Goal: Information Seeking & Learning: Learn about a topic

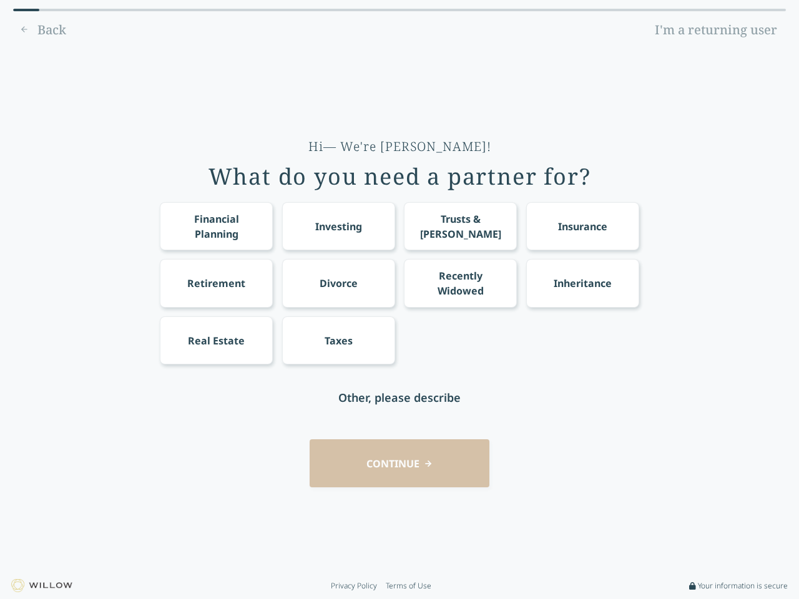
click at [400, 300] on div "Financial Planning Investing Trusts & [PERSON_NAME] Insurance Retirement Divorc…" at bounding box center [399, 283] width 479 height 162
click at [216, 226] on div "Financial Planning" at bounding box center [217, 227] width 90 height 30
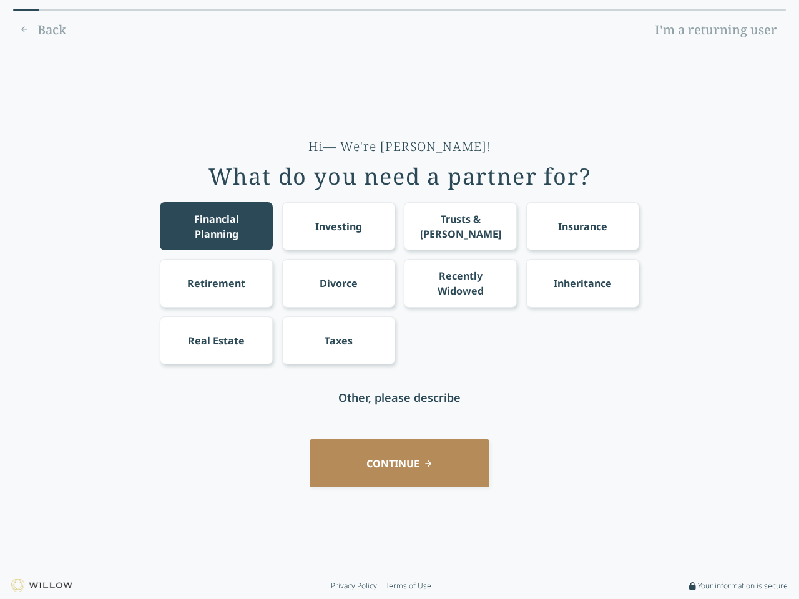
click at [338, 226] on div "Investing" at bounding box center [338, 226] width 47 height 15
click at [460, 226] on div "Trusts & [PERSON_NAME]" at bounding box center [461, 227] width 90 height 30
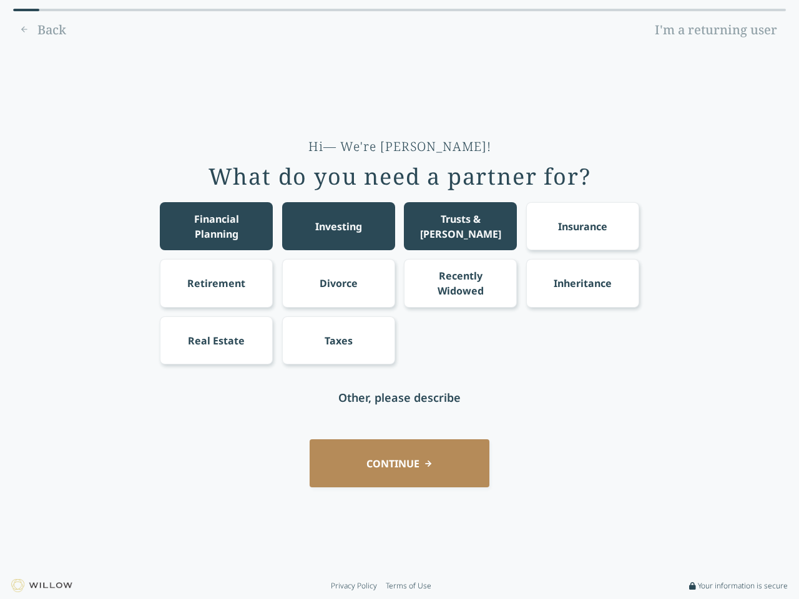
click at [583, 226] on div "Insurance" at bounding box center [582, 226] width 49 height 15
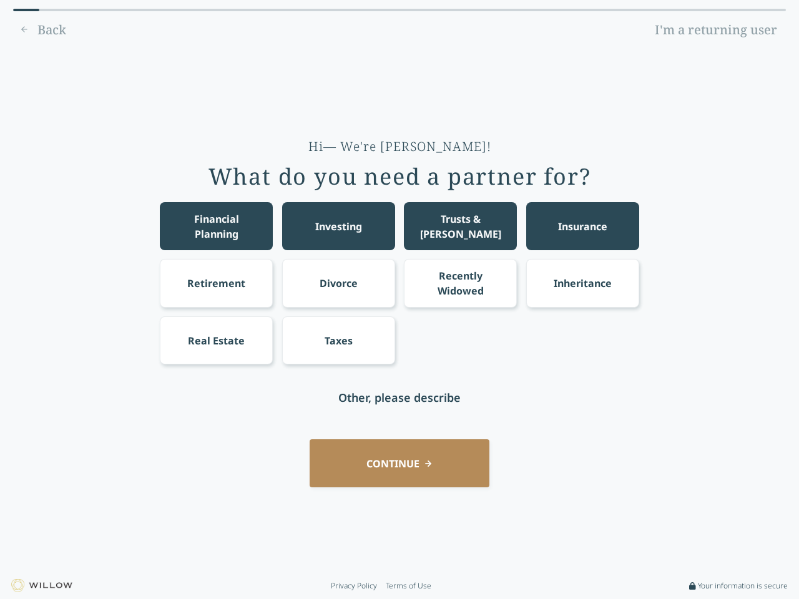
click at [216, 283] on div "Retirement" at bounding box center [216, 283] width 58 height 15
click at [338, 283] on div "Divorce" at bounding box center [339, 283] width 38 height 15
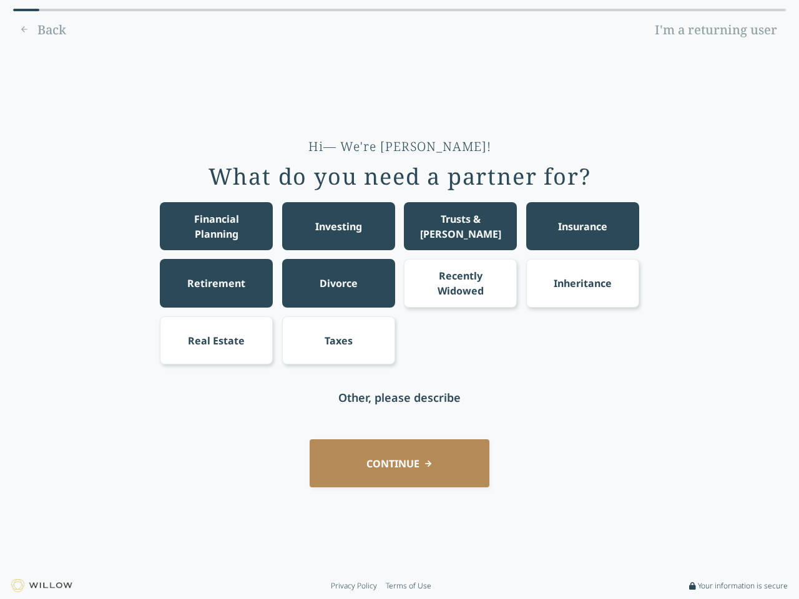
click at [460, 283] on div "Recently Widowed" at bounding box center [461, 283] width 90 height 30
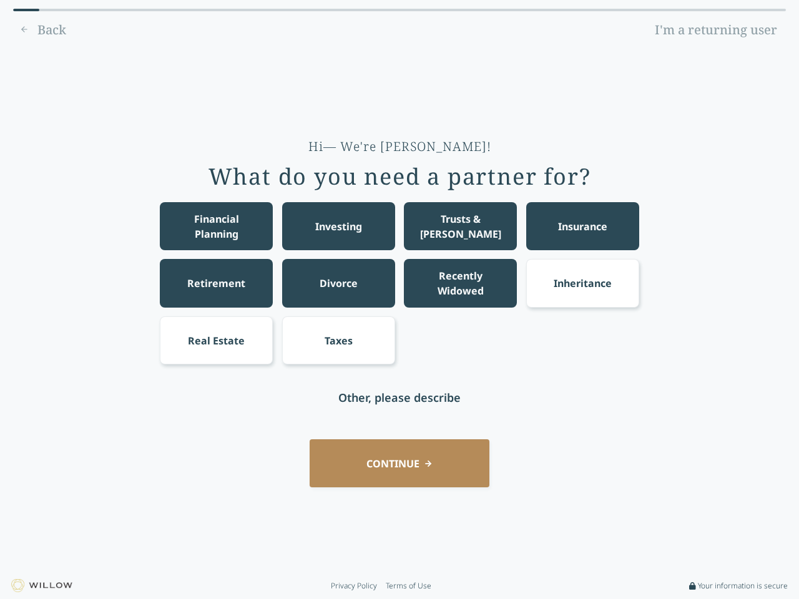
click at [583, 283] on div "Inheritance" at bounding box center [583, 283] width 58 height 15
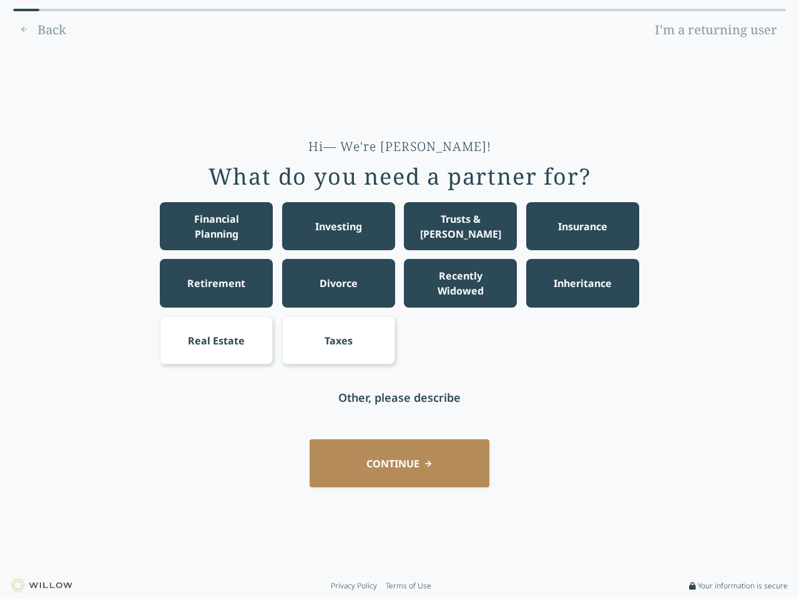
click at [216, 340] on div "Real Estate" at bounding box center [216, 340] width 57 height 15
